Goal: Task Accomplishment & Management: Complete application form

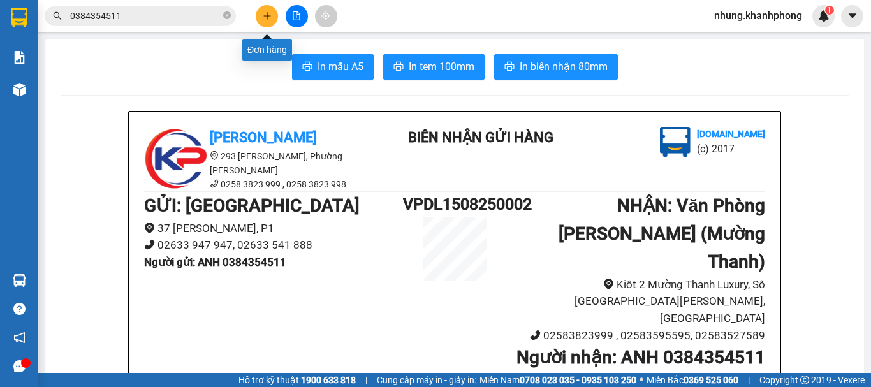
click at [269, 6] on button at bounding box center [267, 16] width 22 height 22
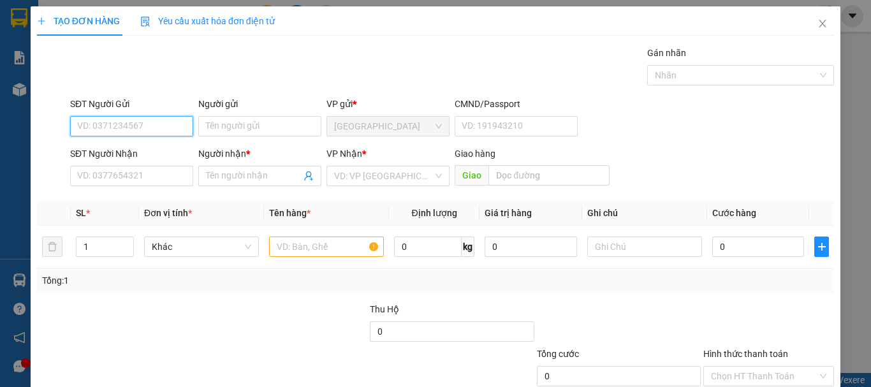
click at [125, 123] on input "SĐT Người Gửi" at bounding box center [131, 126] width 123 height 20
type input "0344939596"
click at [144, 155] on div "0344939596 - vũ" at bounding box center [130, 152] width 107 height 14
type input "vũ"
drag, startPoint x: 133, startPoint y: 126, endPoint x: 52, endPoint y: 129, distance: 81.7
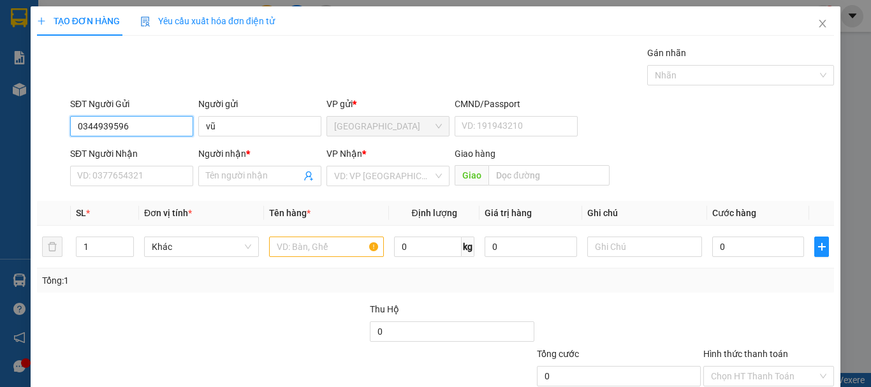
click at [52, 129] on div "SĐT Người Gửi 0344939596 0344939596 Người gửi vũ VP gửi * [GEOGRAPHIC_DATA] CMN…" at bounding box center [436, 119] width 800 height 45
type input "0344939596"
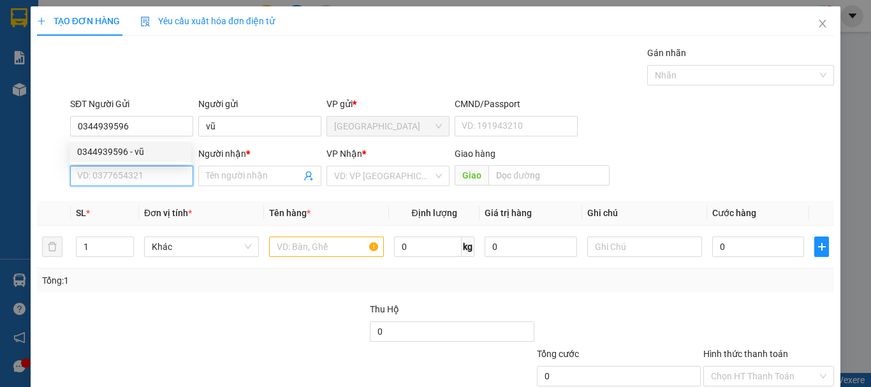
click at [130, 179] on input "SĐT Người Nhận" at bounding box center [131, 176] width 123 height 20
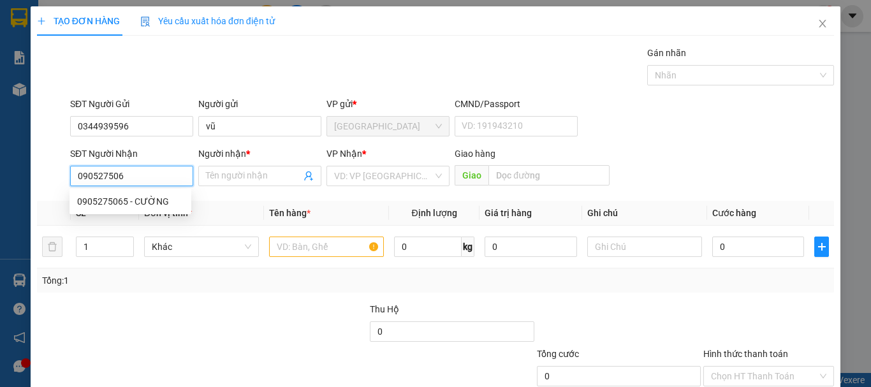
type input "0905275065"
click at [157, 202] on div "0905275065 - CƯỜNG" at bounding box center [130, 202] width 107 height 14
type input "CƯỜNG"
type input "0905275065"
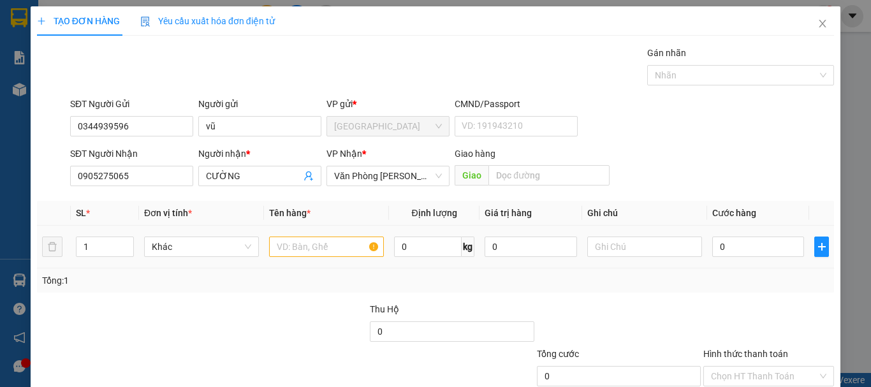
click at [324, 258] on div at bounding box center [326, 247] width 115 height 26
click at [328, 256] on input "text" at bounding box center [326, 247] width 115 height 20
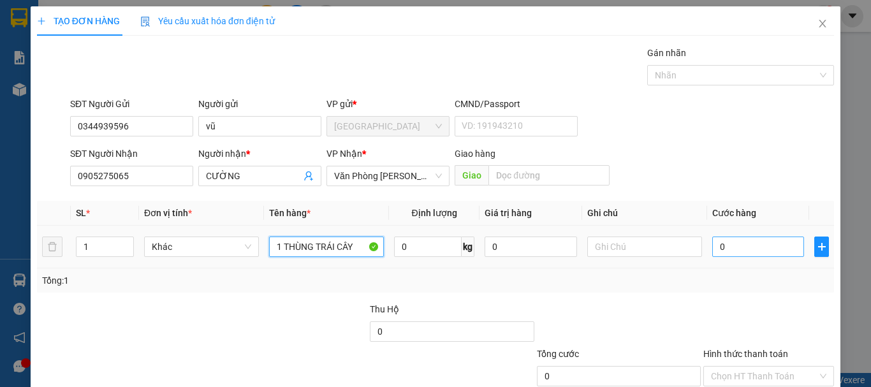
type input "1 THÙNG TRÁI CÂY"
click at [725, 239] on input "0" at bounding box center [758, 247] width 92 height 20
type input "7"
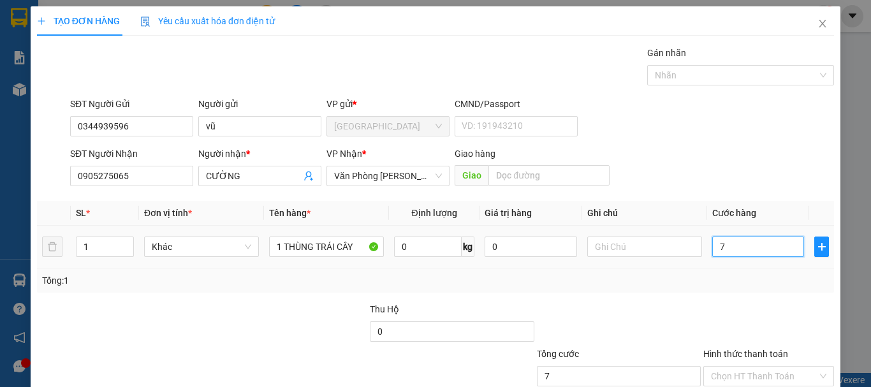
type input "70"
type input "700"
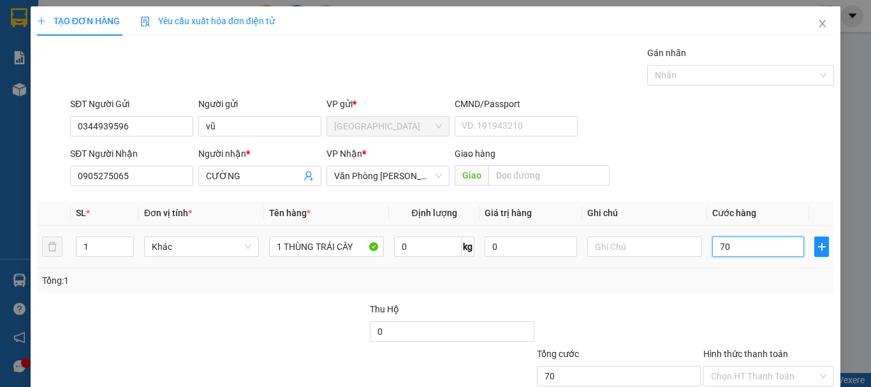
type input "700"
type input "7.000"
type input "70.000"
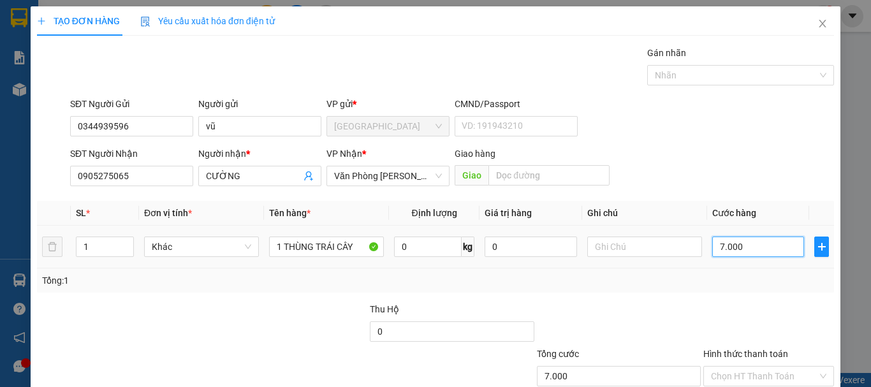
type input "70.000"
click at [688, 285] on div "Tổng: 1" at bounding box center [435, 281] width 787 height 14
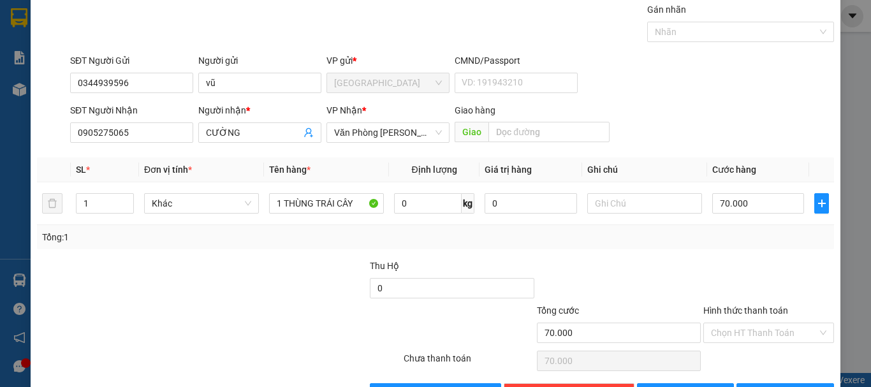
scroll to position [85, 0]
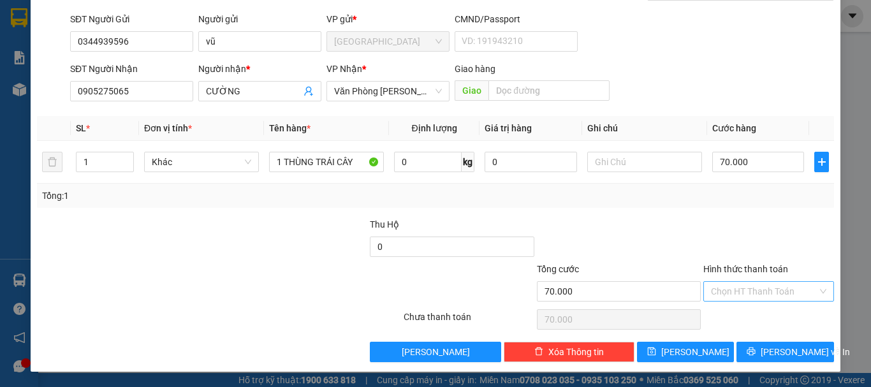
click at [740, 290] on input "Hình thức thanh toán" at bounding box center [764, 291] width 107 height 19
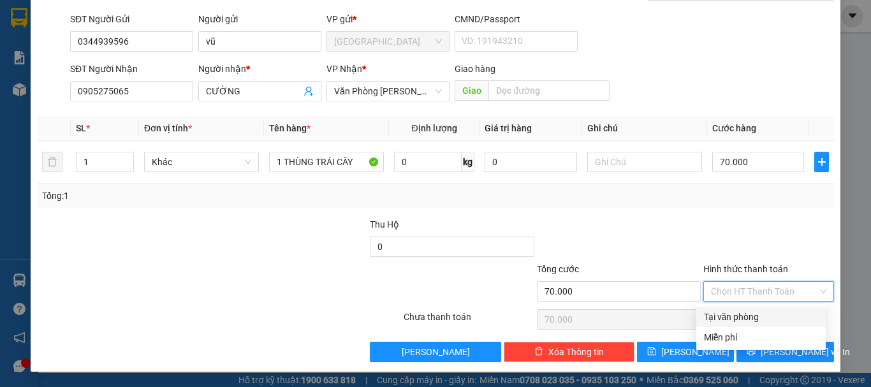
click at [730, 323] on div "Tại văn phòng" at bounding box center [761, 317] width 114 height 14
type input "0"
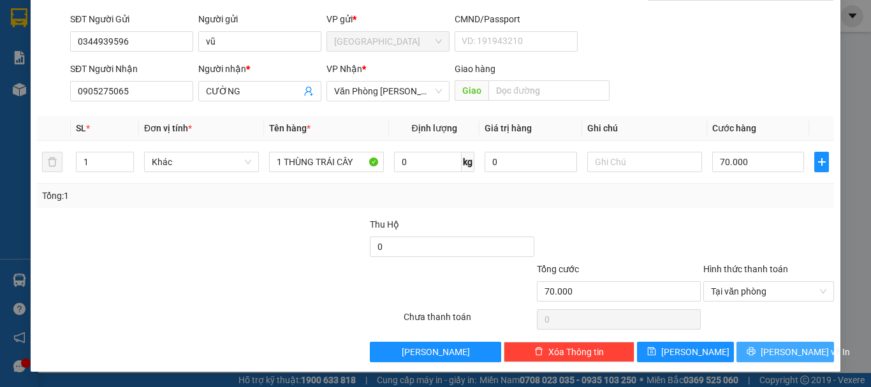
click at [786, 350] on span "[PERSON_NAME] và In" at bounding box center [805, 352] width 89 height 14
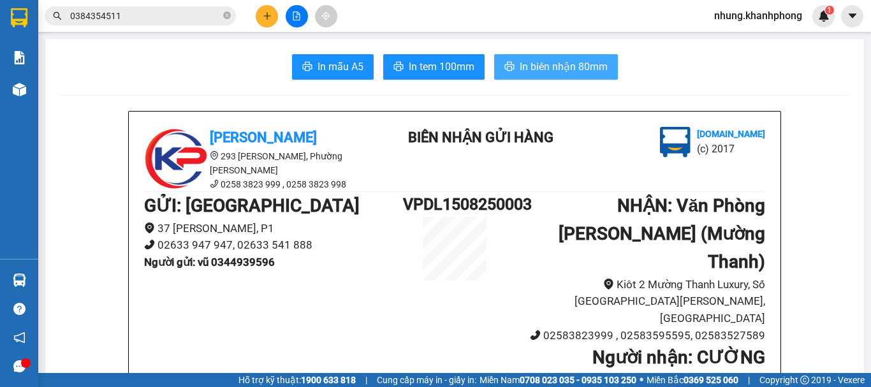
click at [576, 66] on span "In biên nhận 80mm" at bounding box center [564, 67] width 88 height 16
